Goal: Use online tool/utility: Utilize a website feature to perform a specific function

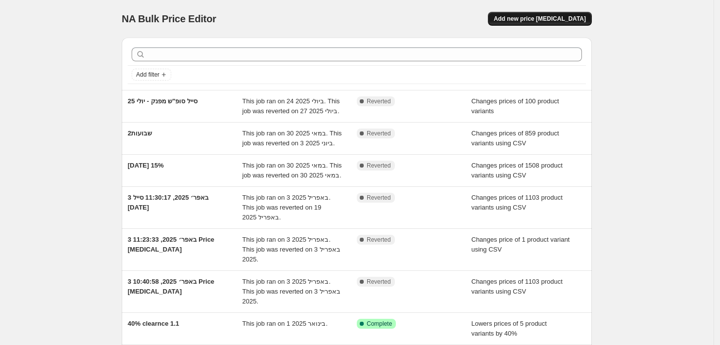
click at [542, 19] on span "Add new price [MEDICAL_DATA]" at bounding box center [540, 19] width 92 height 8
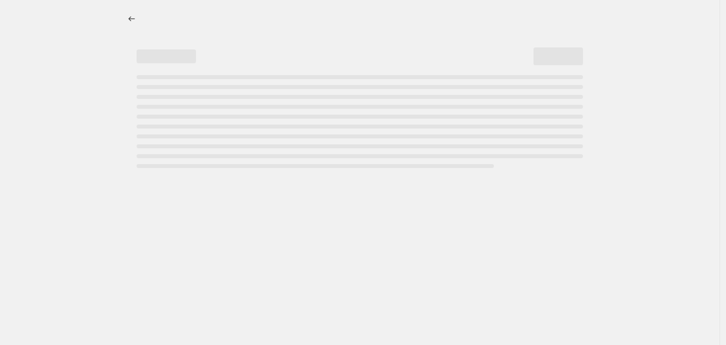
select select "percentage"
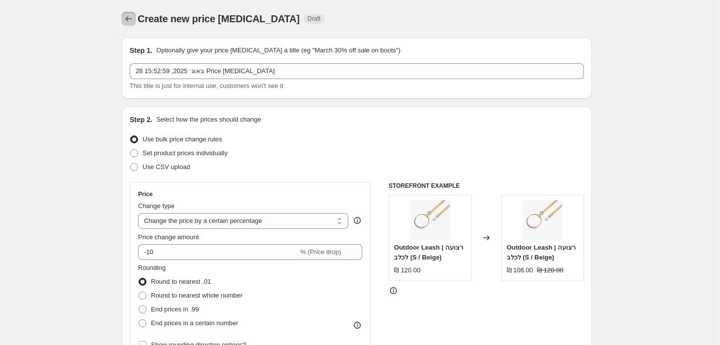
click at [126, 20] on button "Price change jobs" at bounding box center [129, 19] width 14 height 14
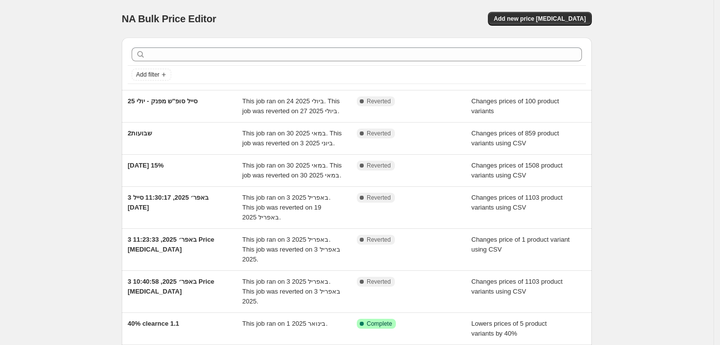
click at [432, 16] on div "Add new price [MEDICAL_DATA]" at bounding box center [474, 19] width 236 height 14
click at [536, 21] on span "Add new price [MEDICAL_DATA]" at bounding box center [540, 19] width 92 height 8
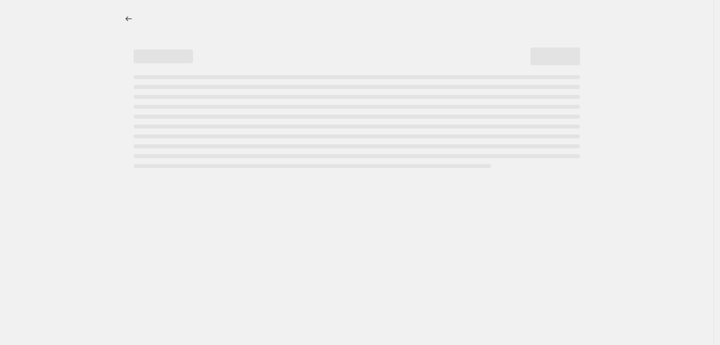
select select "percentage"
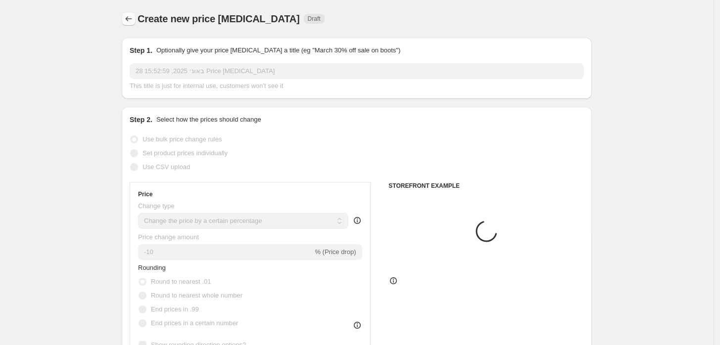
click at [132, 19] on icon "Price change jobs" at bounding box center [129, 19] width 10 height 10
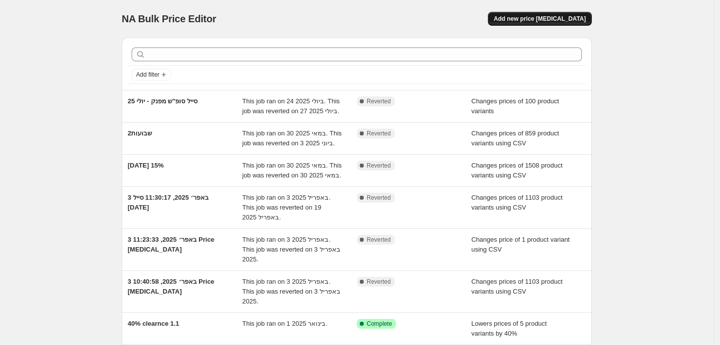
click at [546, 13] on button "Add new price [MEDICAL_DATA]" at bounding box center [540, 19] width 104 height 14
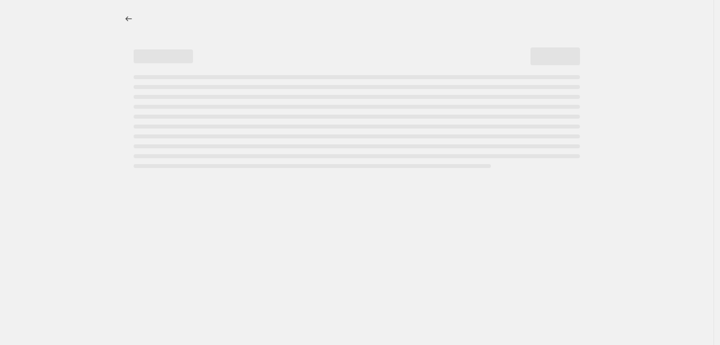
select select "percentage"
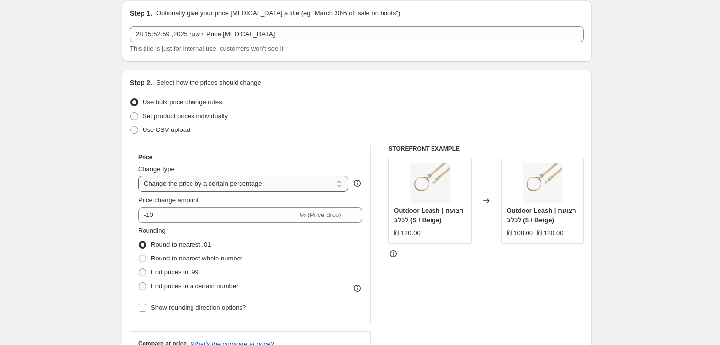
scroll to position [55, 0]
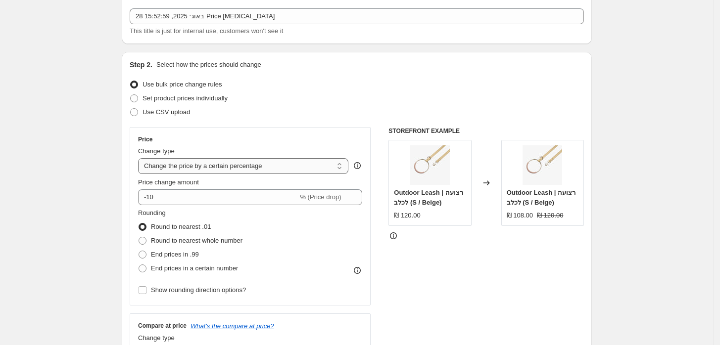
click at [282, 171] on select "Change the price to a certain amount Change the price by a certain amount Chang…" at bounding box center [243, 166] width 210 height 16
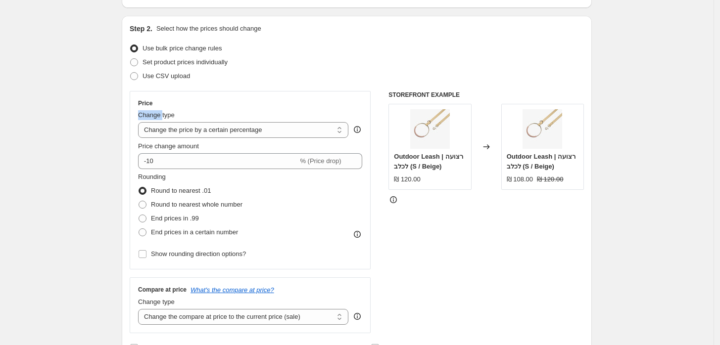
scroll to position [110, 0]
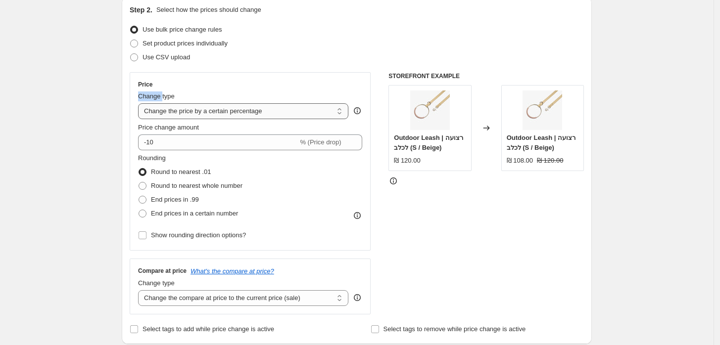
click at [196, 110] on select "Change the price to a certain amount Change the price by a certain amount Chang…" at bounding box center [243, 111] width 210 height 16
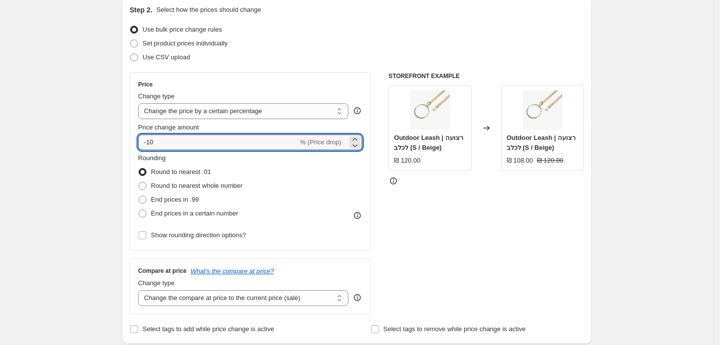
drag, startPoint x: 162, startPoint y: 144, endPoint x: 120, endPoint y: 141, distance: 42.1
type input "-18"
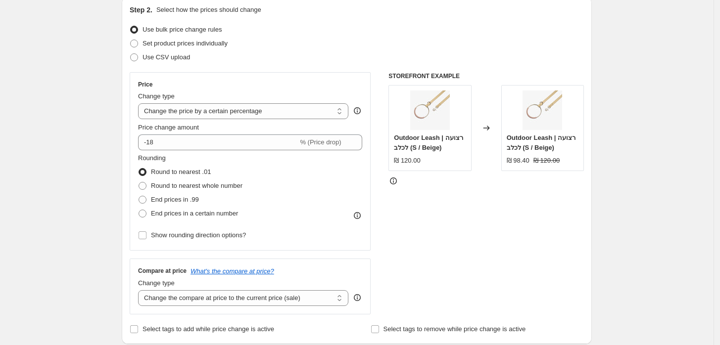
click at [205, 109] on select "Change the price to a certain amount Change the price by a certain amount Chang…" at bounding box center [243, 111] width 210 height 16
click at [138, 53] on span at bounding box center [134, 57] width 9 height 9
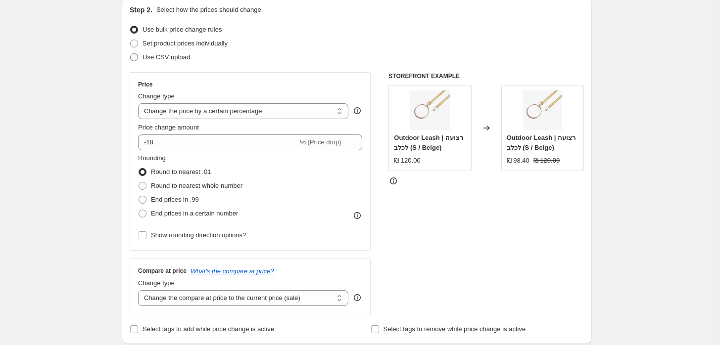
click at [131, 53] on input "Use CSV upload" at bounding box center [130, 53] width 0 height 0
radio input "true"
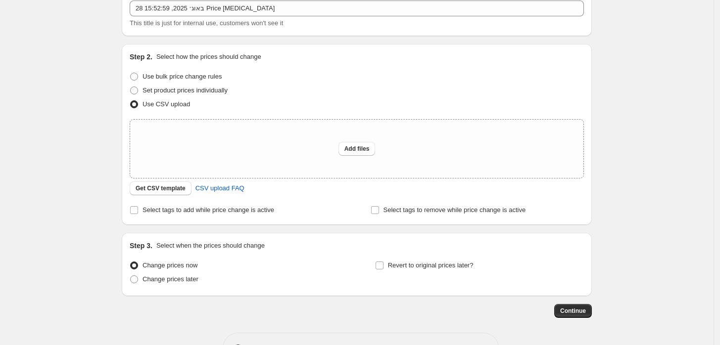
scroll to position [0, 0]
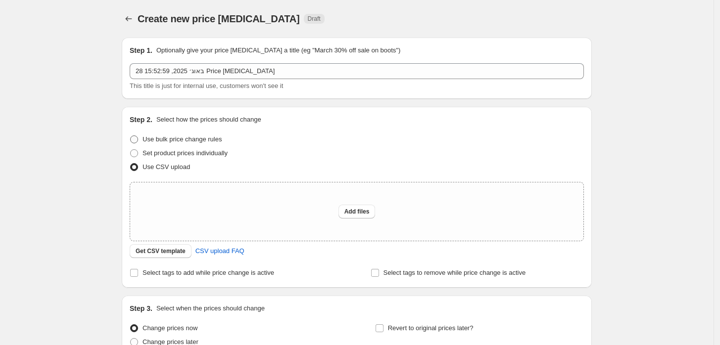
click at [145, 141] on label "Use bulk price change rules" at bounding box center [176, 140] width 92 height 14
click at [131, 136] on input "Use bulk price change rules" at bounding box center [130, 136] width 0 height 0
radio input "true"
select select "percentage"
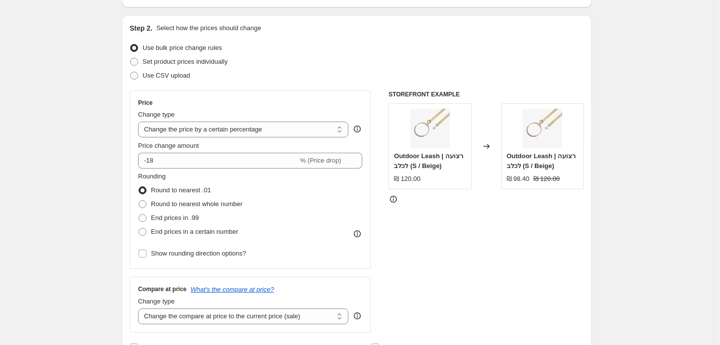
scroll to position [110, 0]
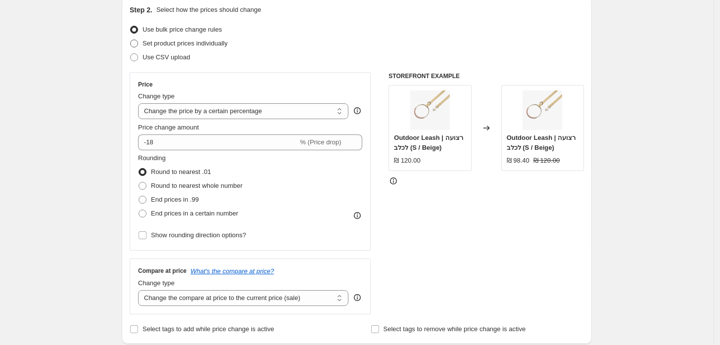
click at [179, 48] on span "Set product prices individually" at bounding box center [184, 44] width 85 height 10
click at [131, 40] on input "Set product prices individually" at bounding box center [130, 40] width 0 height 0
radio input "true"
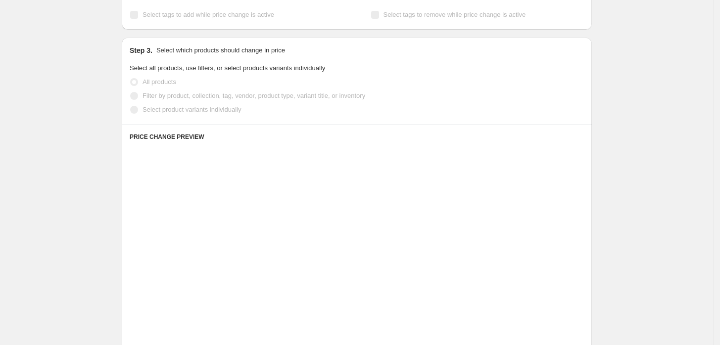
scroll to position [0, 0]
